Goal: Task Accomplishment & Management: Manage account settings

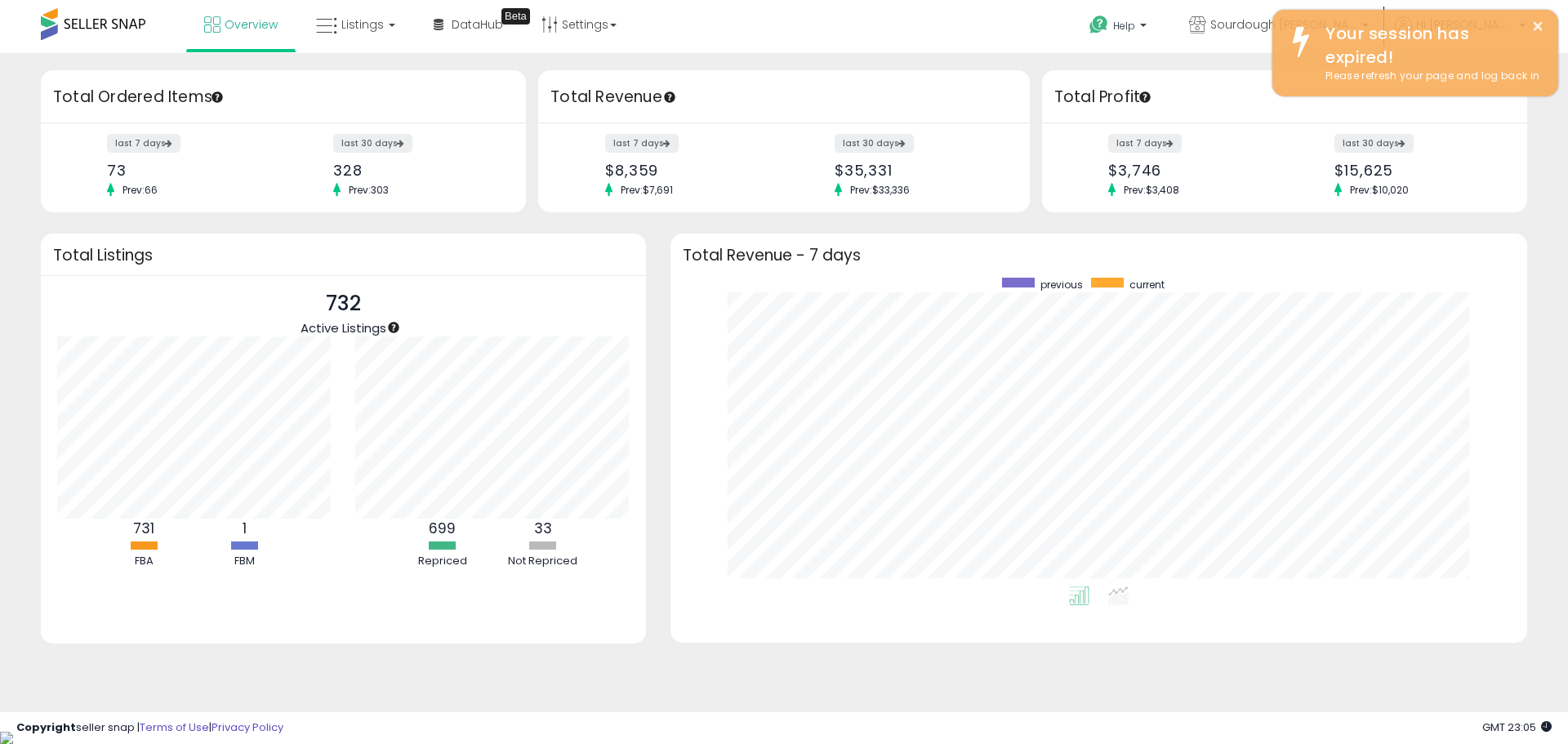
scroll to position [309, 823]
click at [365, 5] on link "Listings" at bounding box center [355, 24] width 104 height 49
click at [341, 100] on link at bounding box center [367, 84] width 112 height 33
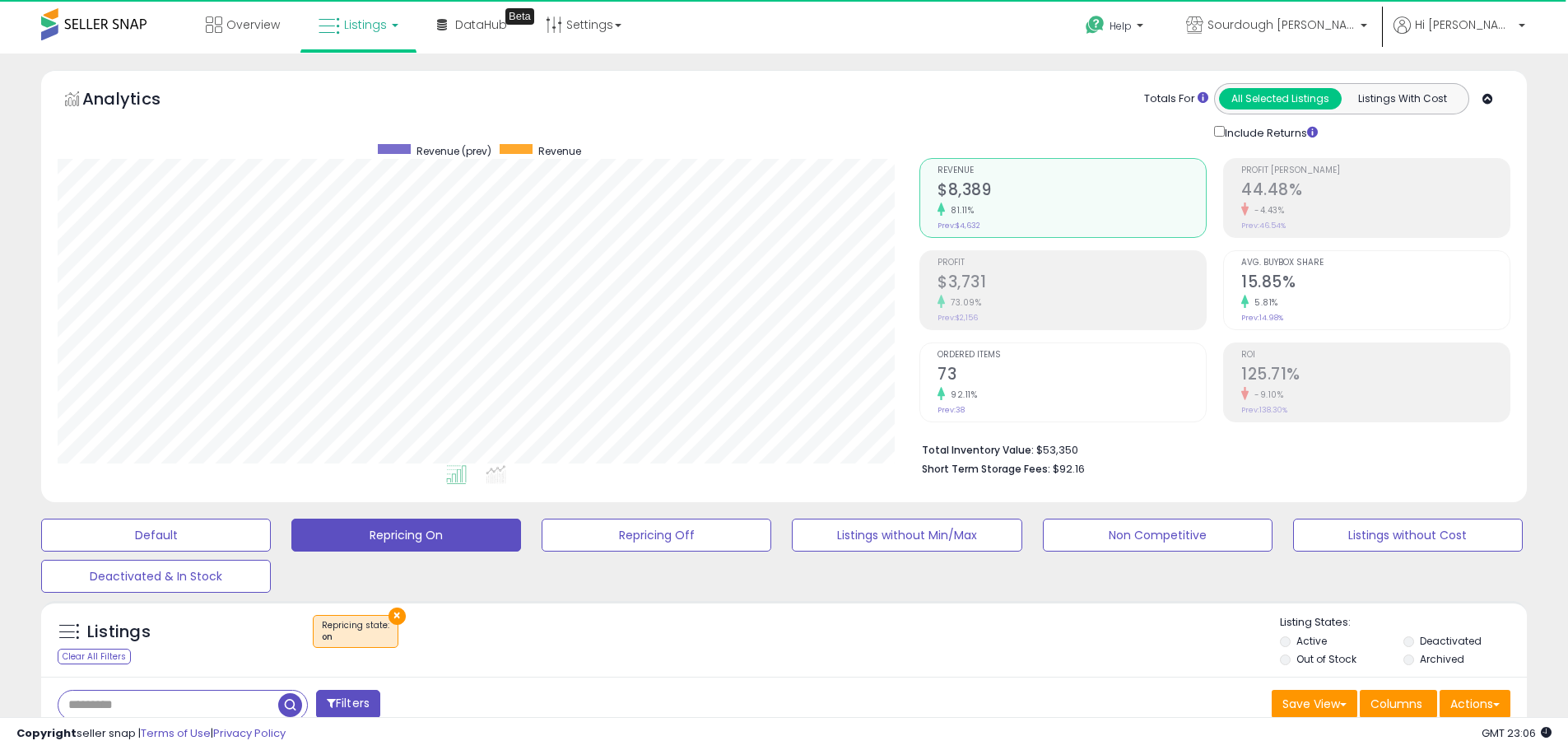
scroll to position [337, 862]
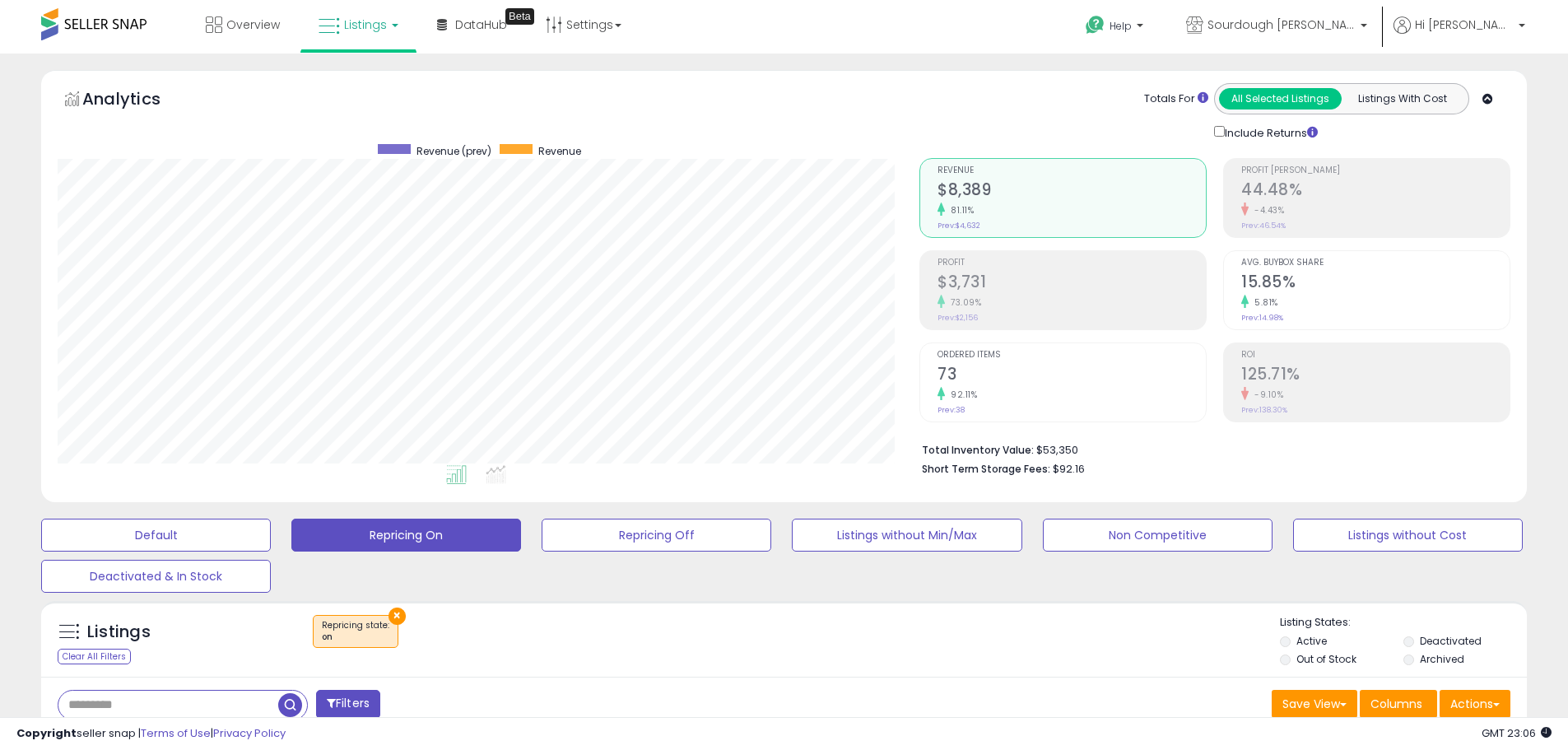
click at [349, 22] on span "Listings" at bounding box center [365, 24] width 42 height 16
click at [336, 80] on icon at bounding box center [370, 81] width 72 height 22
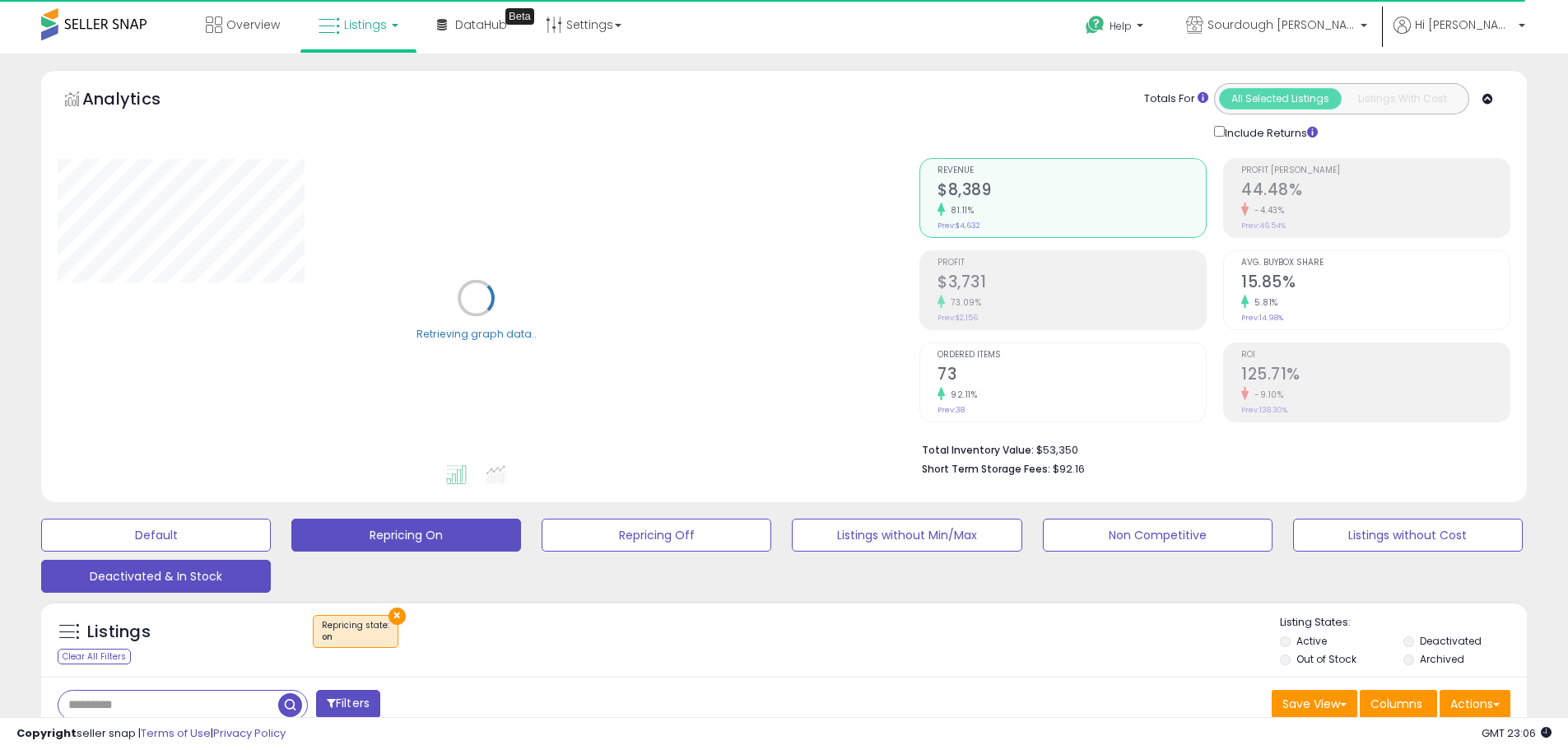
click at [163, 574] on button "Deactivated & In Stock" at bounding box center [157, 576] width 230 height 33
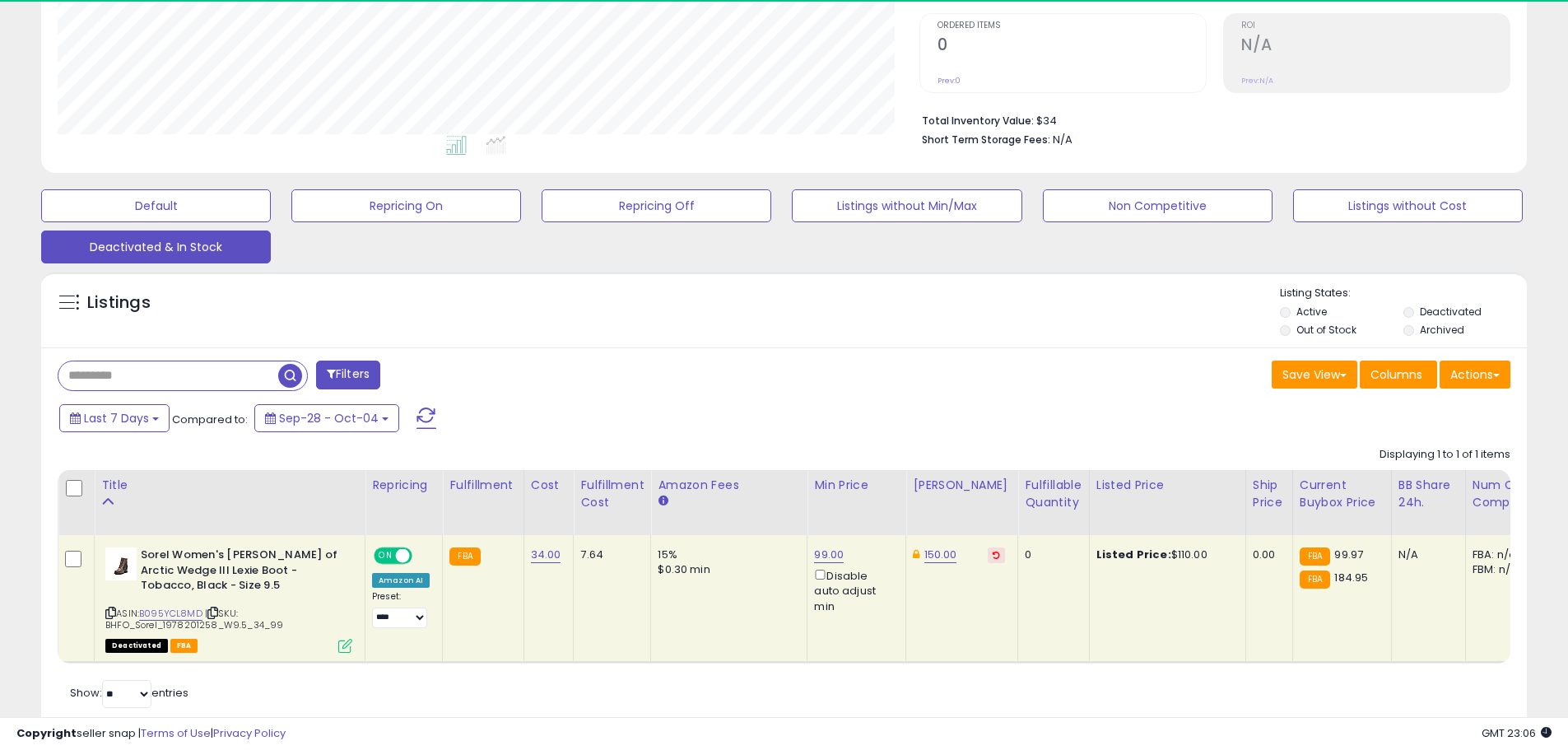
scroll to position [337, 862]
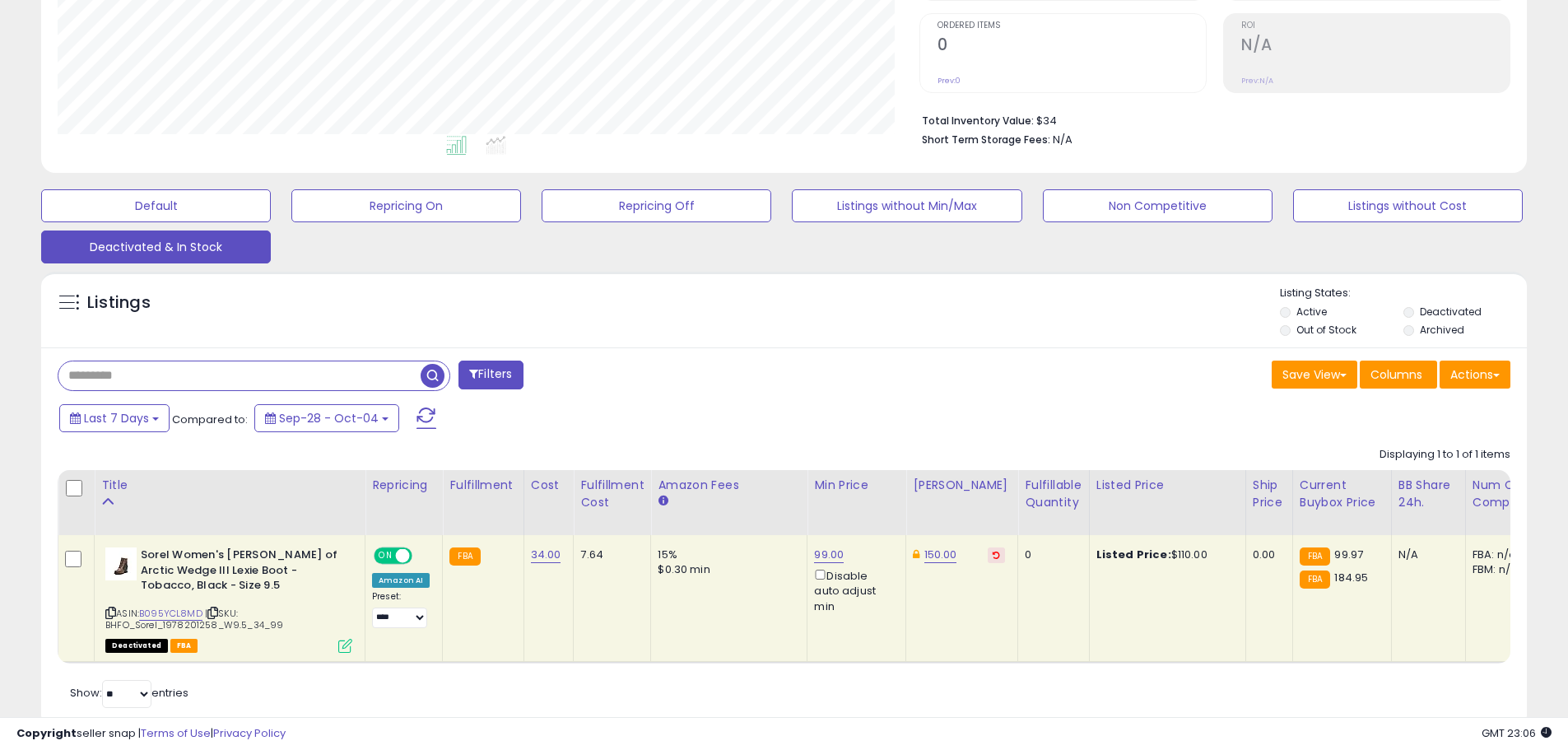
click at [193, 373] on input "text" at bounding box center [240, 375] width 362 height 29
paste input "**********"
type input "**********"
click at [432, 381] on span "button" at bounding box center [432, 376] width 24 height 24
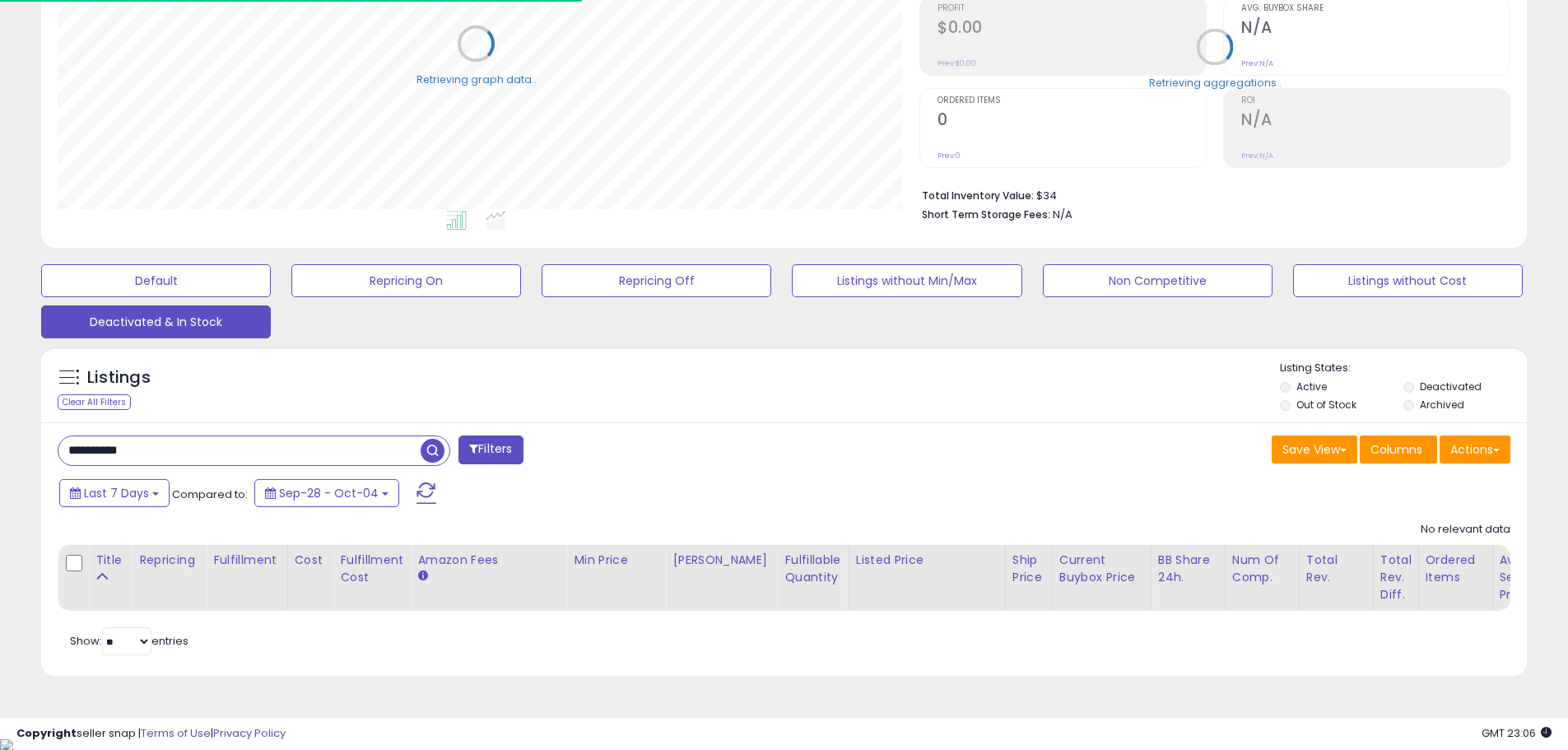
scroll to position [823045, 822343]
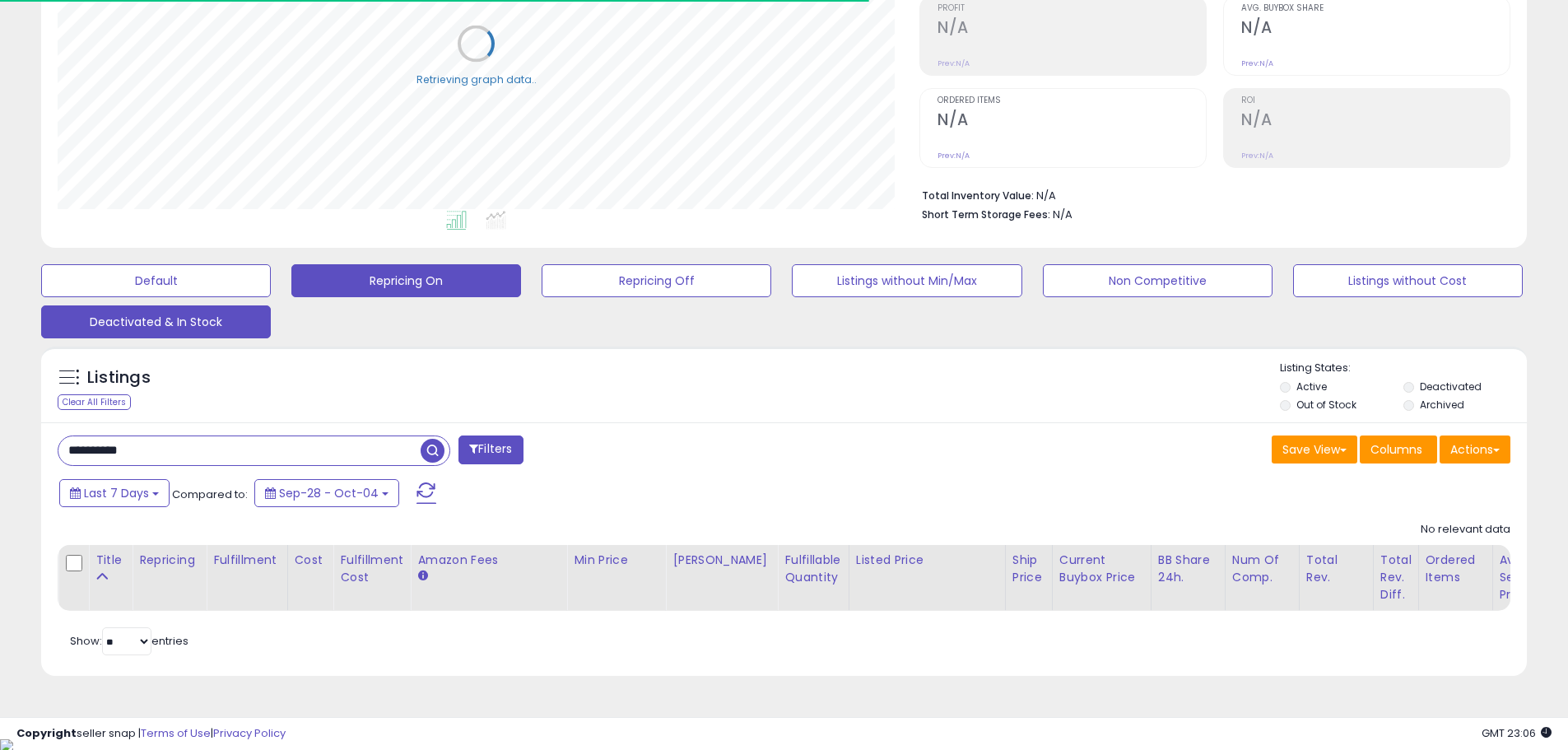
click at [382, 287] on button "Repricing On" at bounding box center [406, 281] width 230 height 33
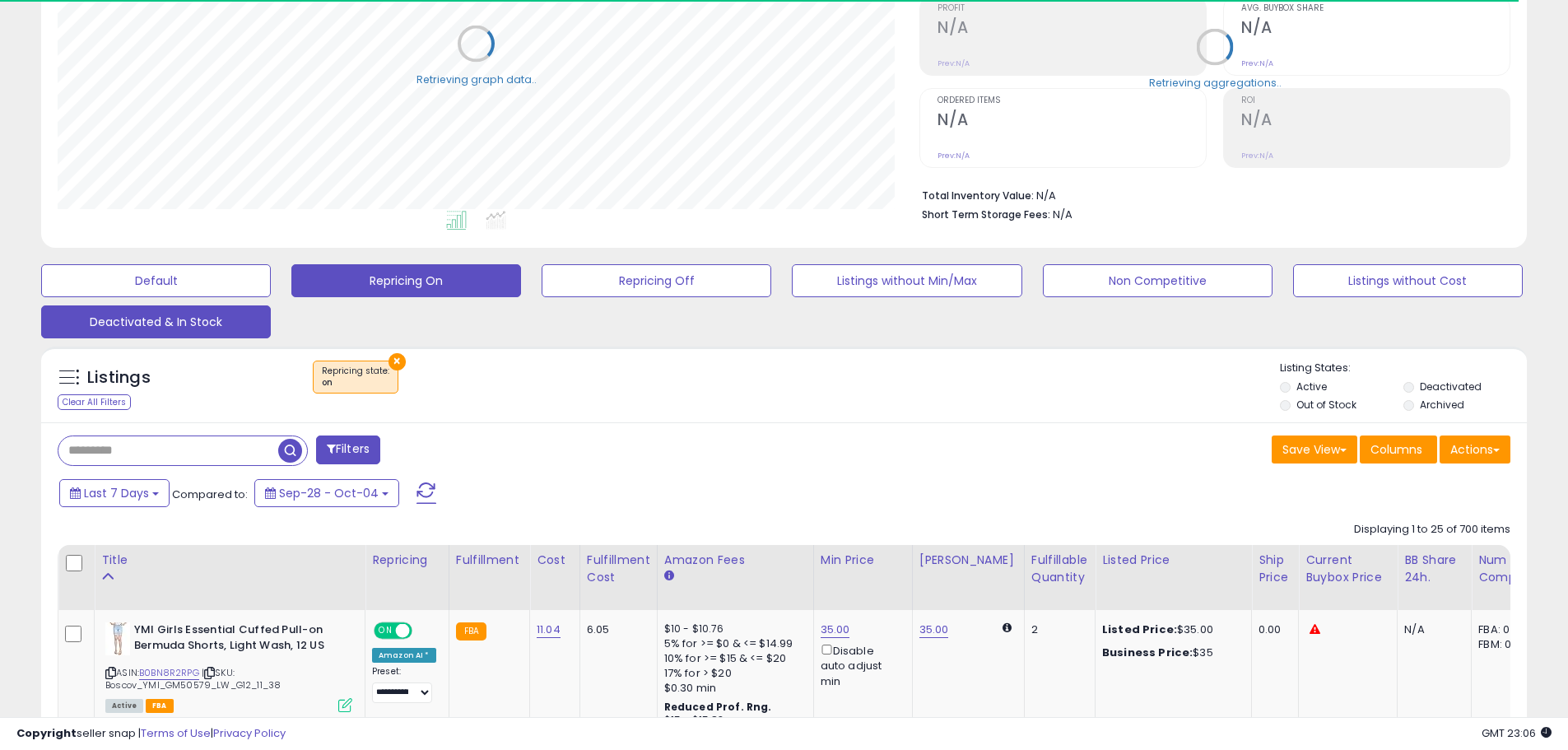
scroll to position [337, 862]
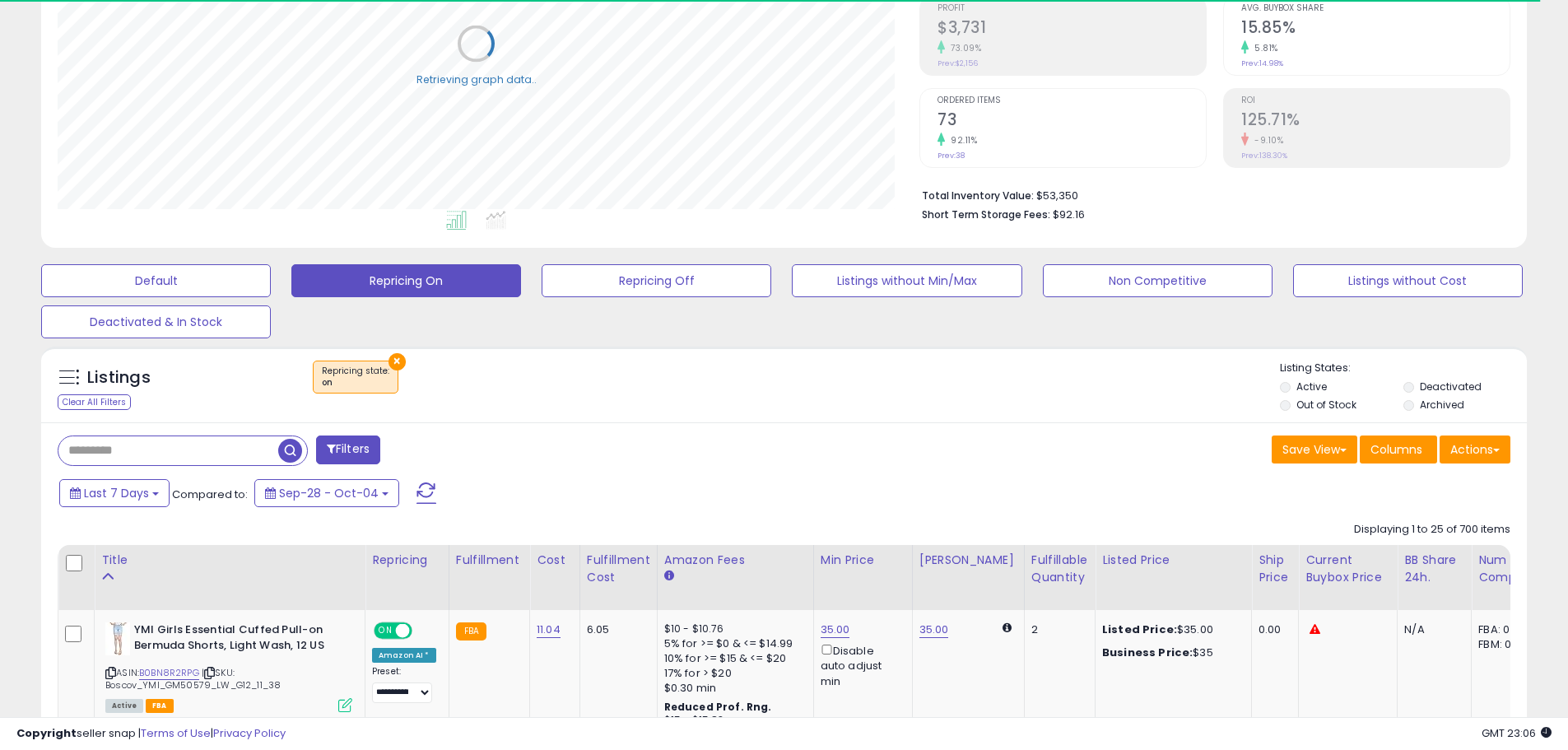
click at [127, 447] on input "text" at bounding box center [169, 450] width 220 height 29
paste input "**********"
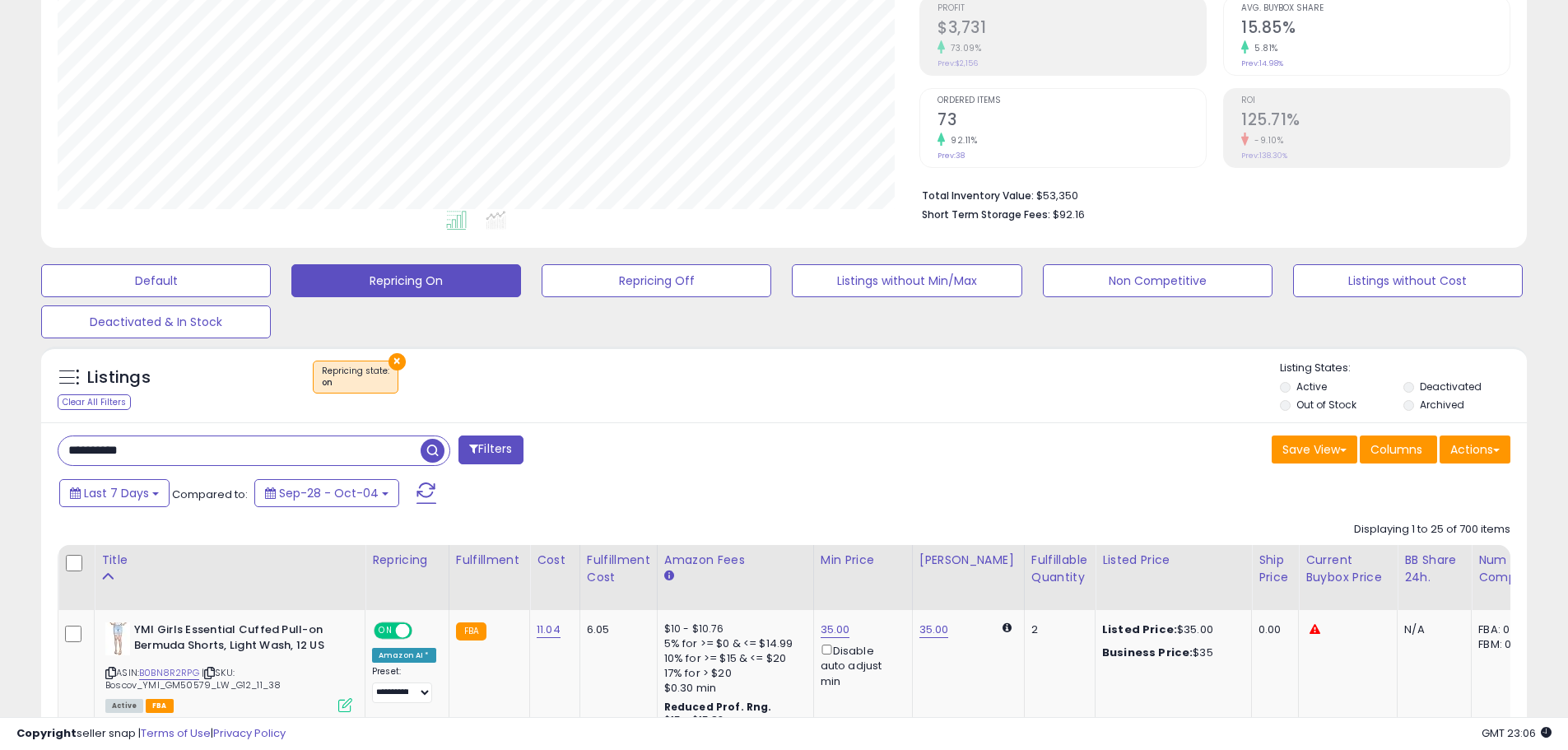
type input "**********"
click at [428, 447] on span "button" at bounding box center [432, 451] width 24 height 24
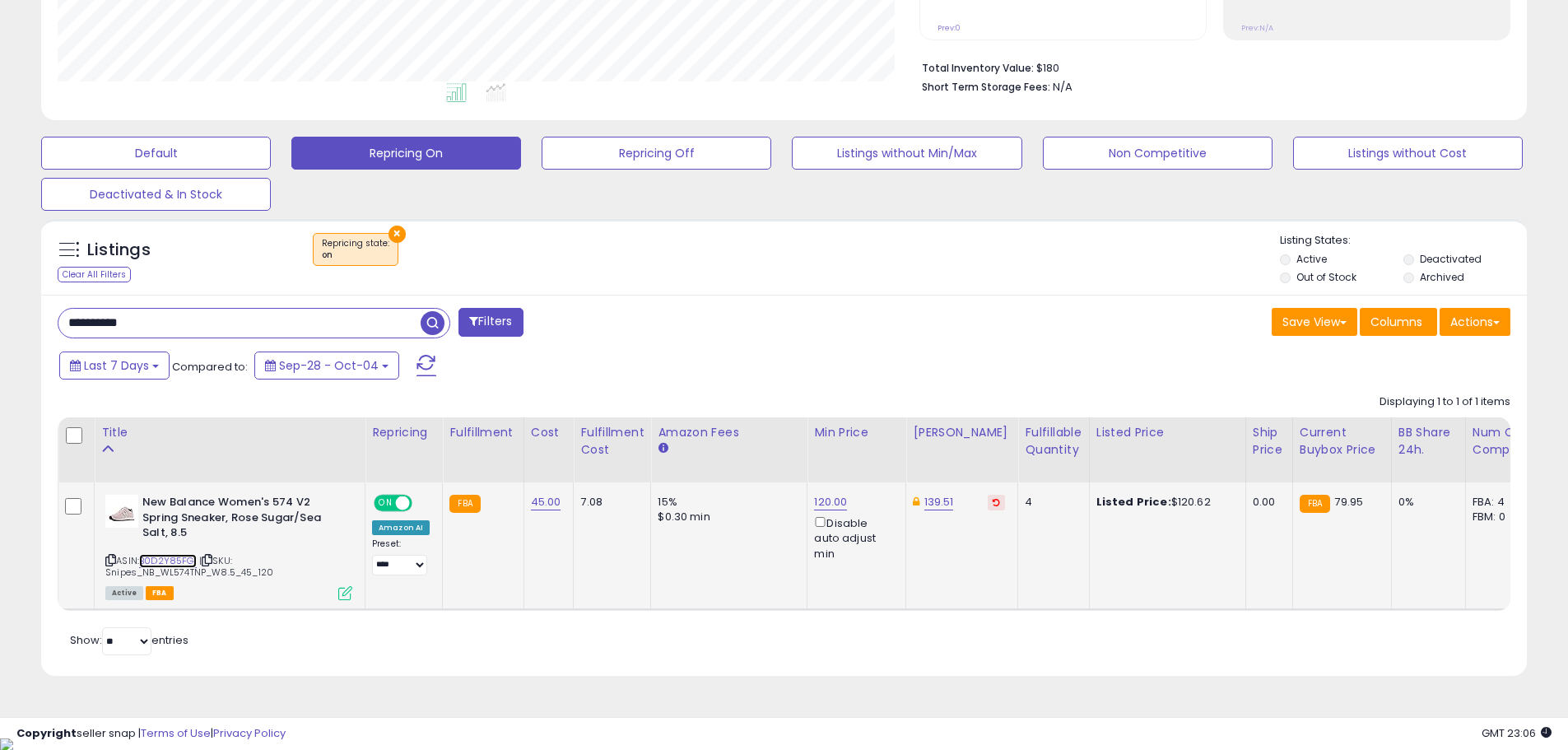
click at [179, 558] on link "B0D2Y85FG1" at bounding box center [168, 561] width 58 height 14
click at [949, 504] on div "139.51" at bounding box center [959, 502] width 93 height 15
click at [930, 503] on link "139.51" at bounding box center [939, 502] width 29 height 16
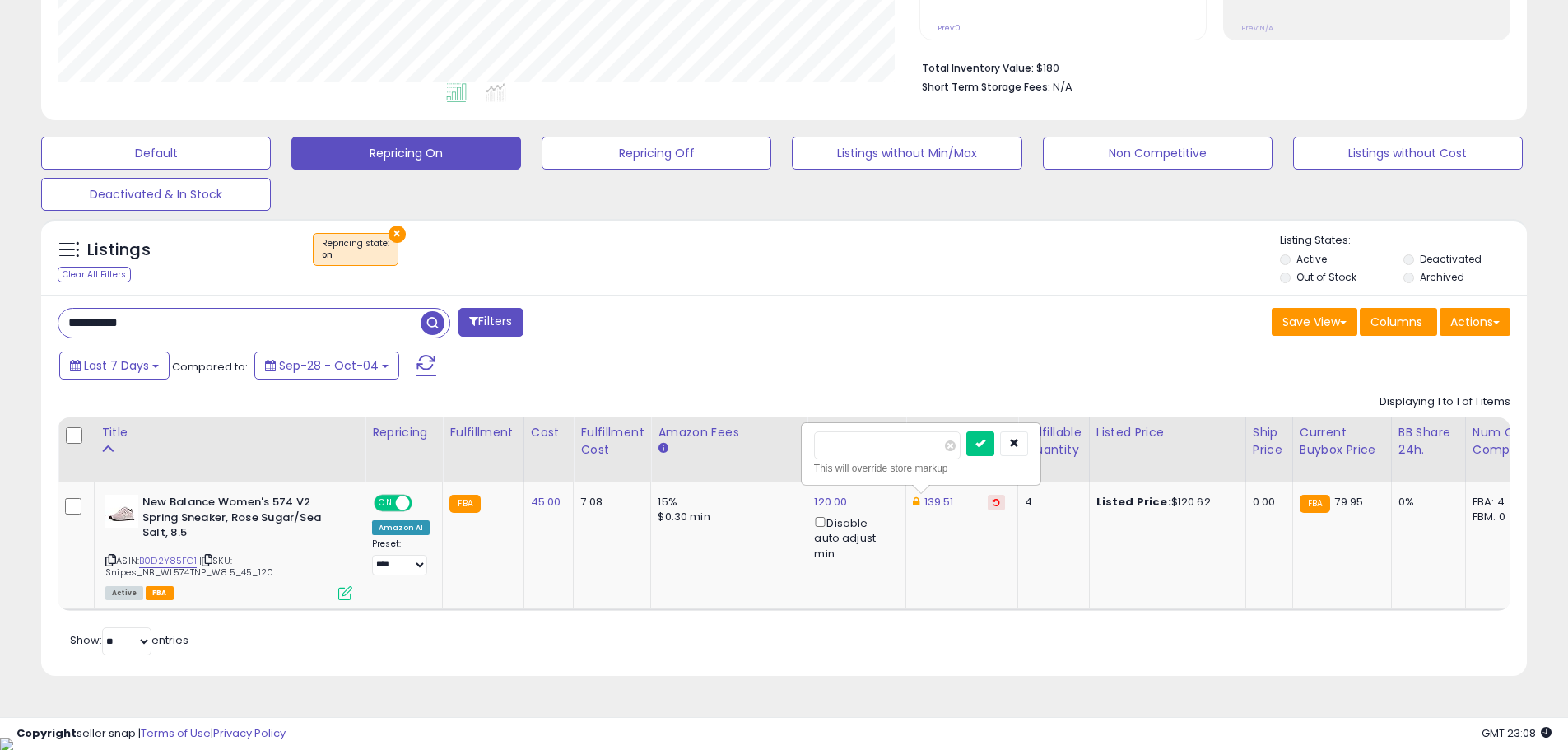
drag, startPoint x: 807, startPoint y: 462, endPoint x: 778, endPoint y: 463, distance: 29.0
click at [778, 463] on table "Title Repricing" at bounding box center [1234, 515] width 2352 height 194
type input "***"
click button "submit" at bounding box center [980, 444] width 28 height 25
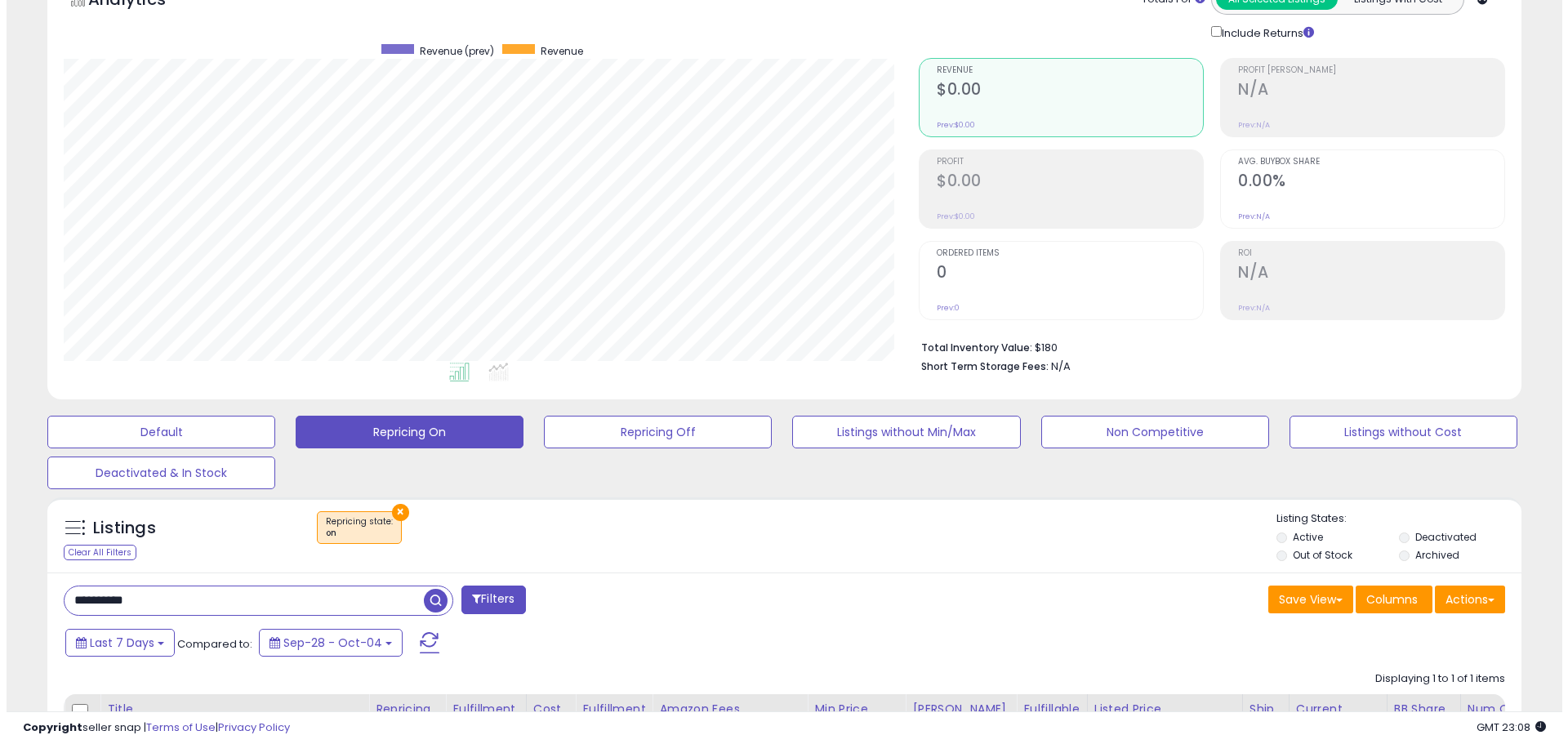
scroll to position [245, 0]
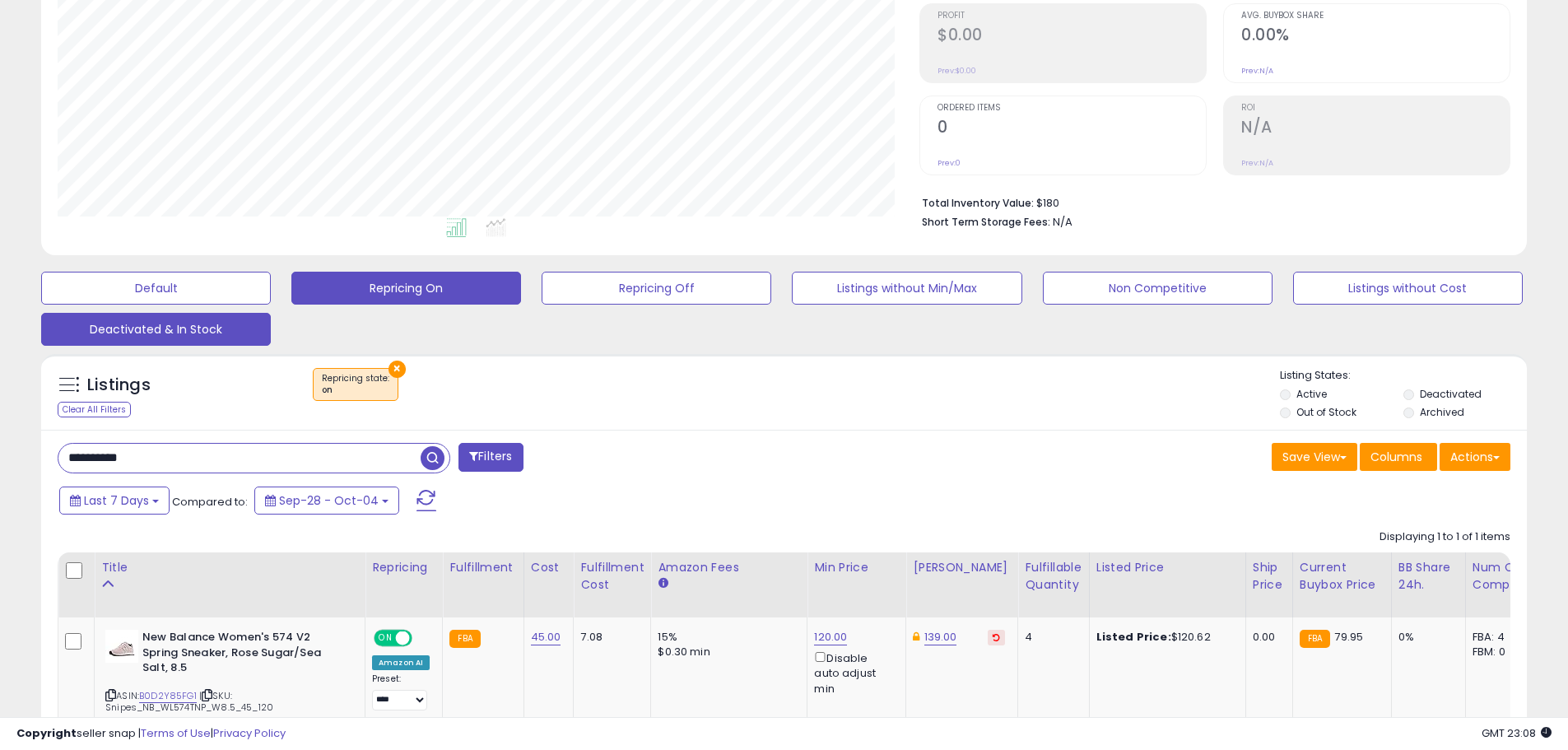
click at [131, 339] on button "Deactivated & In Stock" at bounding box center [157, 330] width 230 height 33
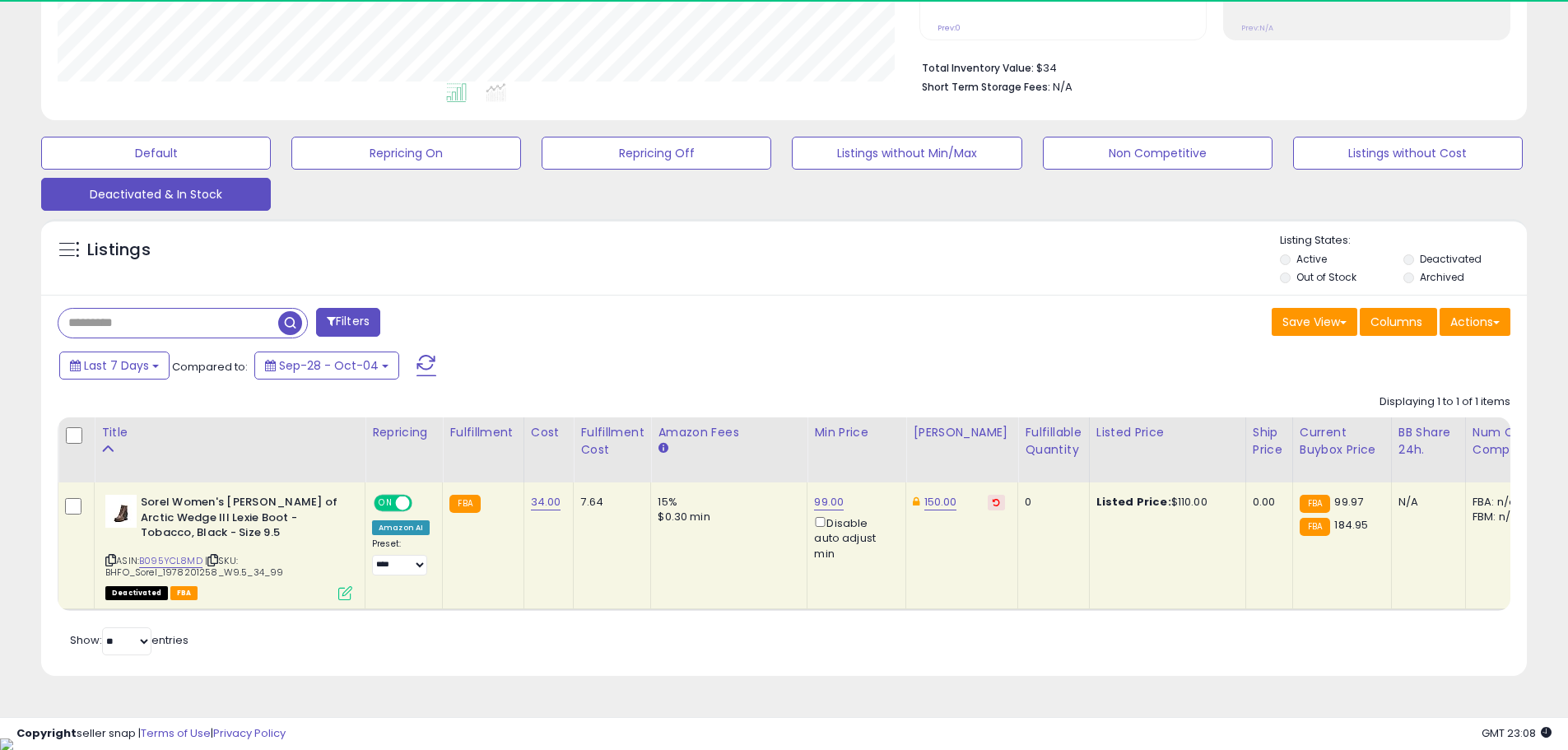
scroll to position [337, 862]
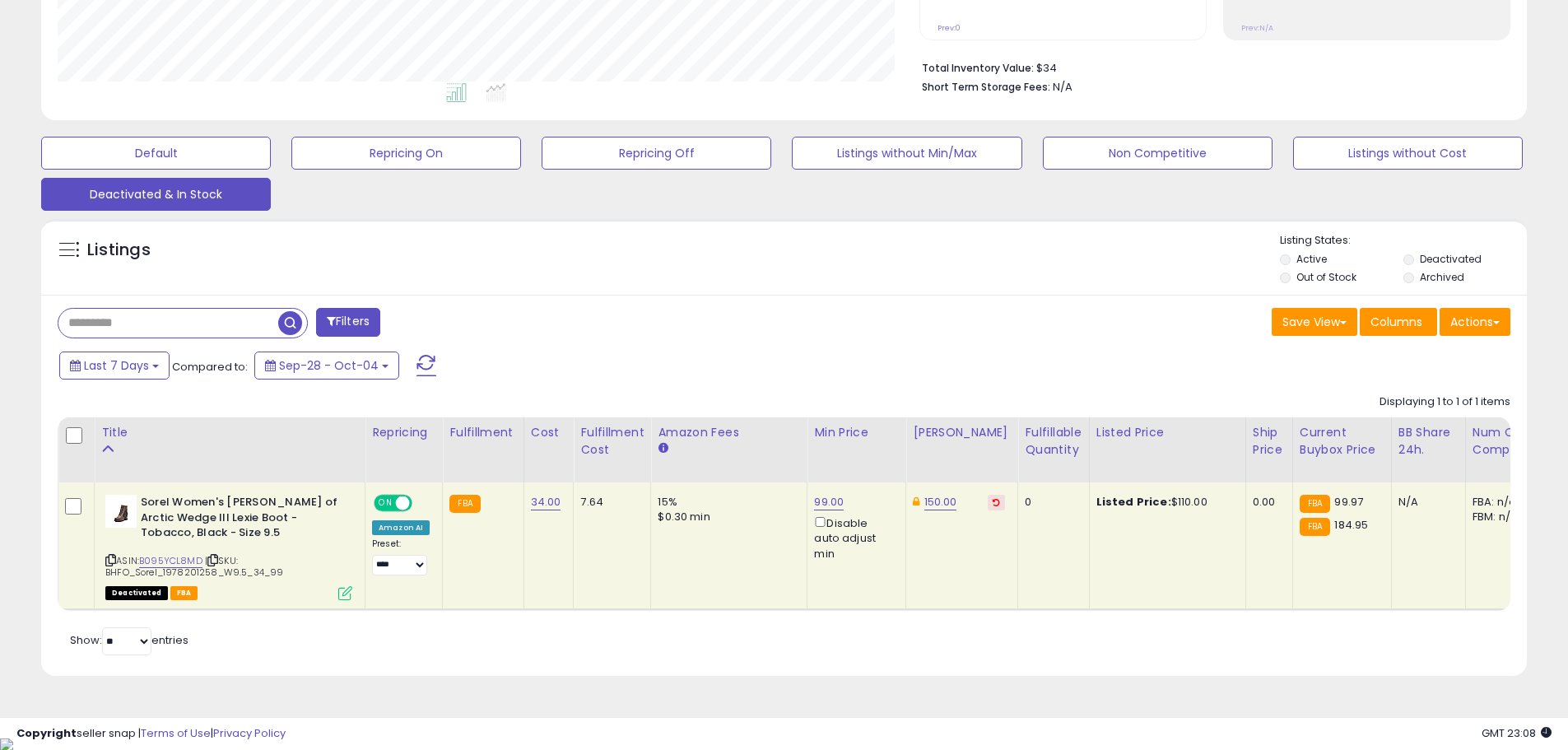
click at [643, 338] on div "Filters" at bounding box center [414, 324] width 739 height 33
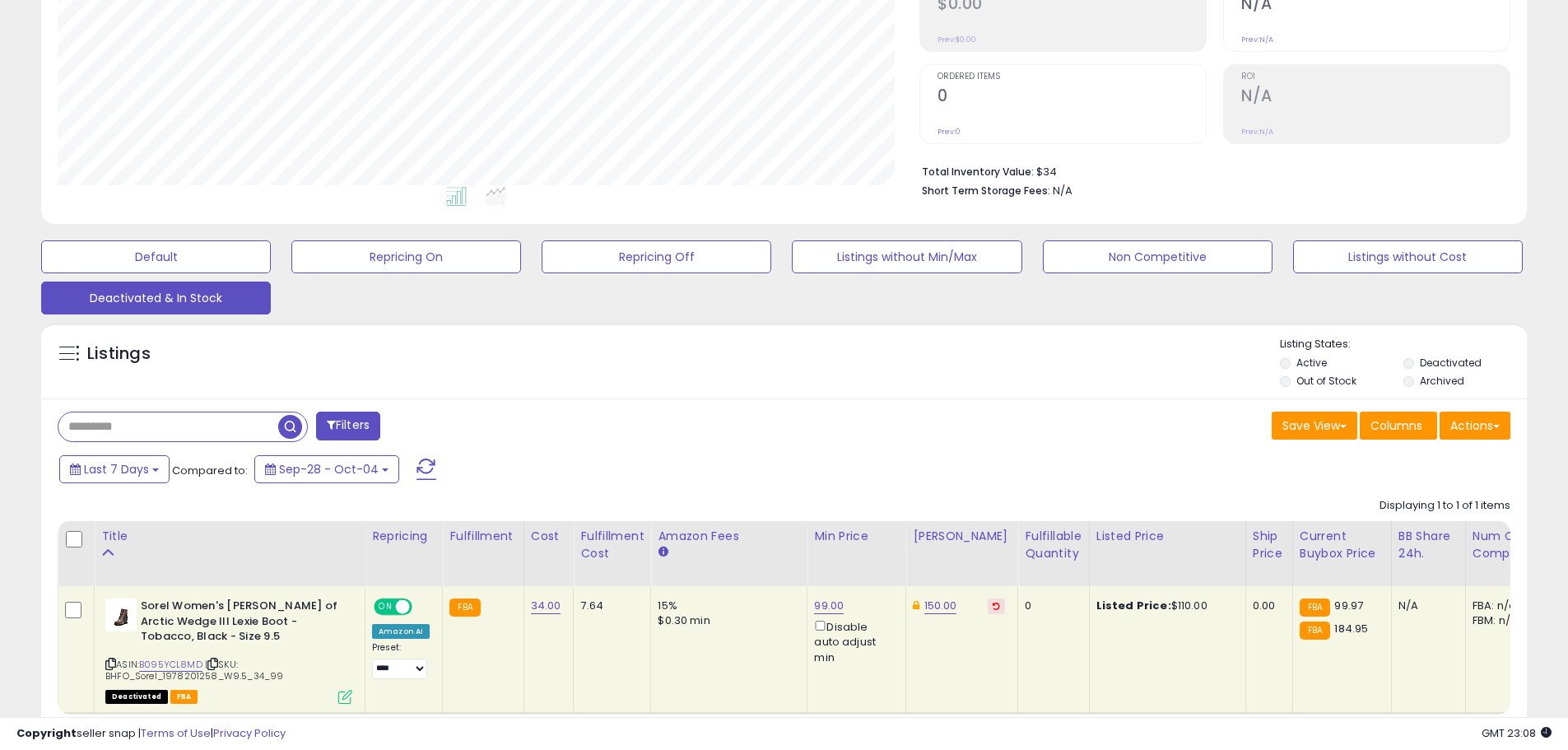
scroll to position [0, 0]
